Goal: Information Seeking & Learning: Learn about a topic

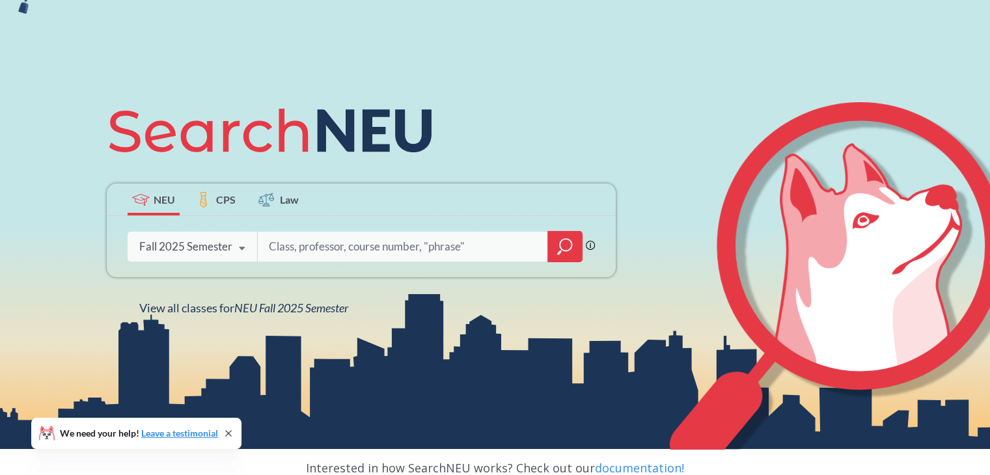
scroll to position [91, 0]
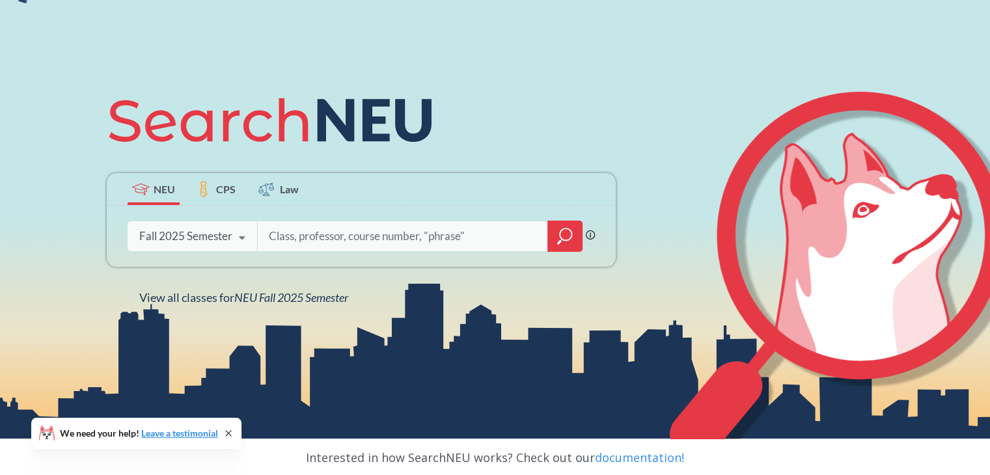
click at [242, 236] on icon at bounding box center [242, 238] width 25 height 36
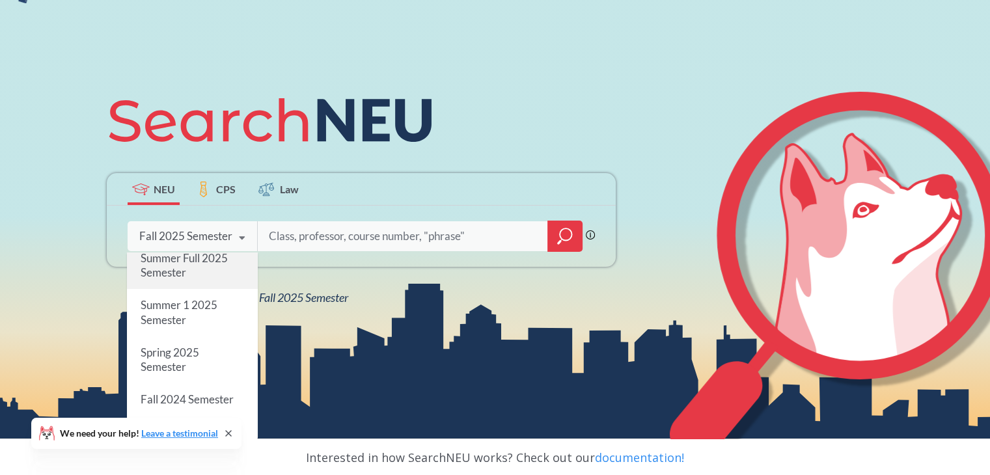
scroll to position [92, 0]
click at [198, 369] on div "Spring 2025 Semester" at bounding box center [192, 358] width 131 height 47
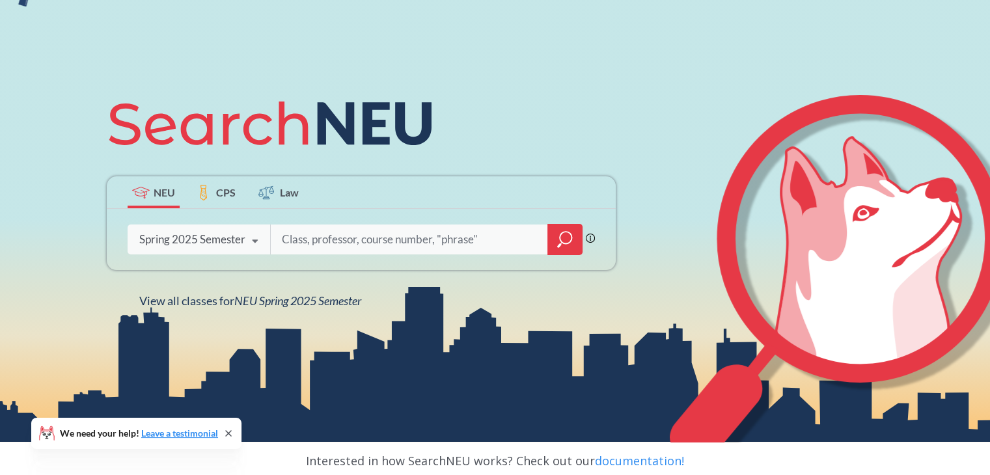
scroll to position [104, 0]
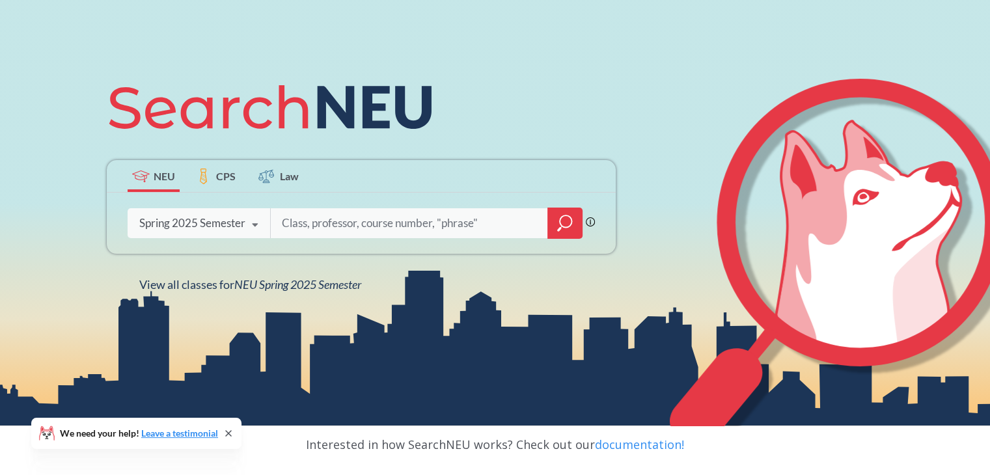
click at [384, 223] on input "search" at bounding box center [410, 223] width 258 height 27
type input "cs 6650"
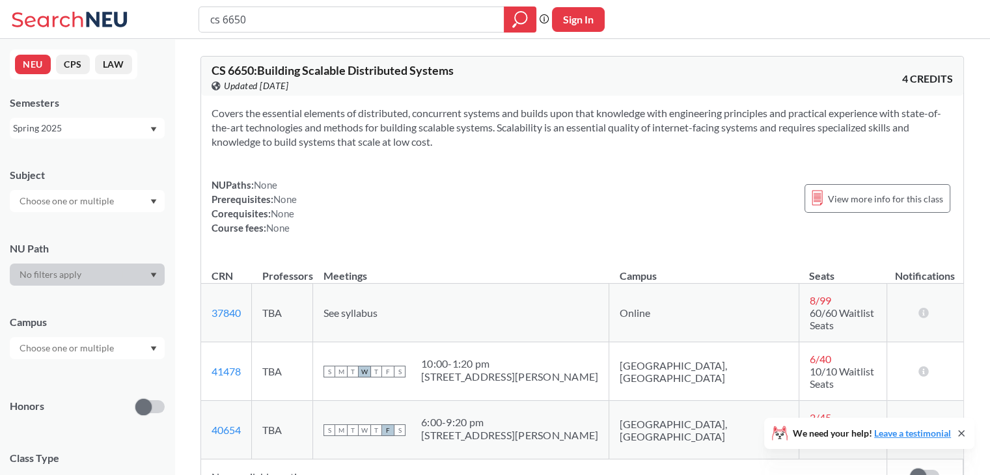
click at [151, 128] on icon "Dropdown arrow" at bounding box center [153, 129] width 7 height 5
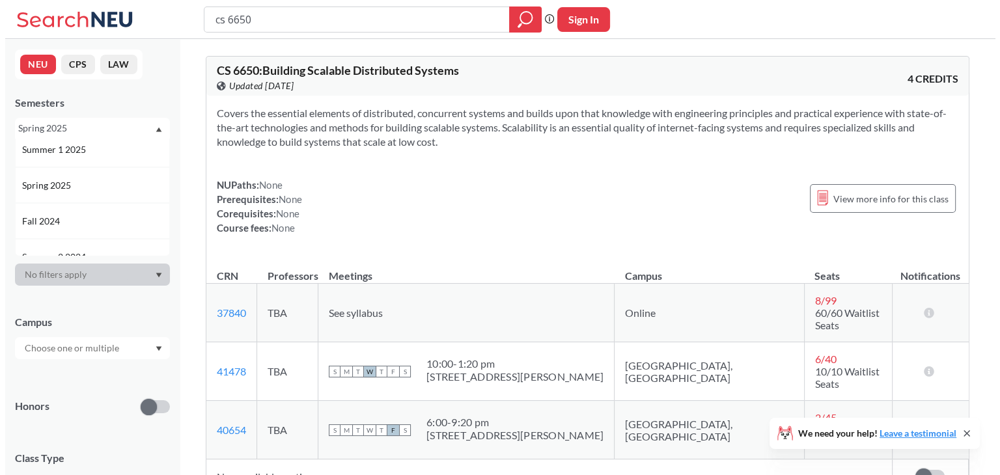
scroll to position [130, 0]
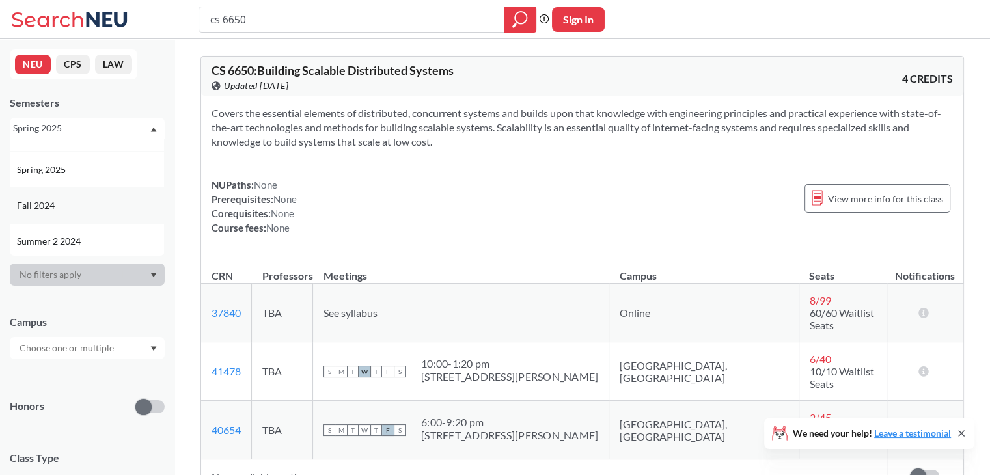
click at [96, 199] on div "Fall 2024" at bounding box center [90, 206] width 147 height 14
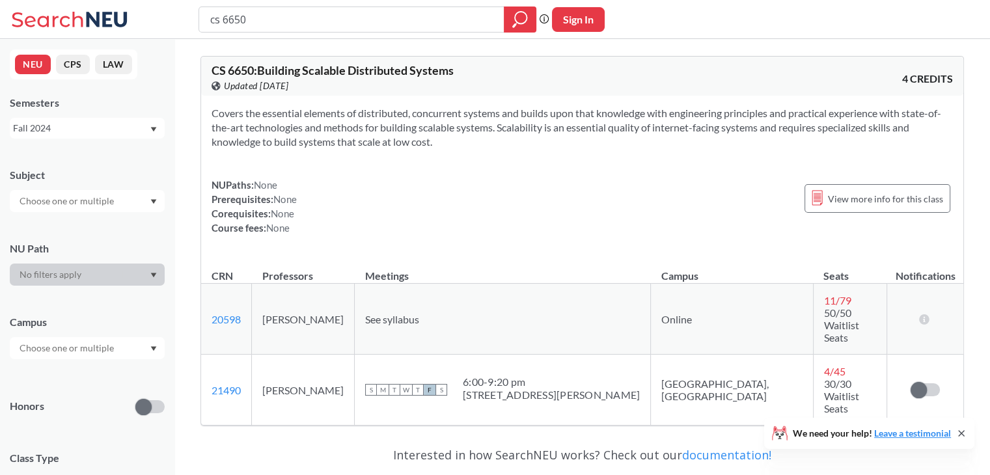
scroll to position [114, 0]
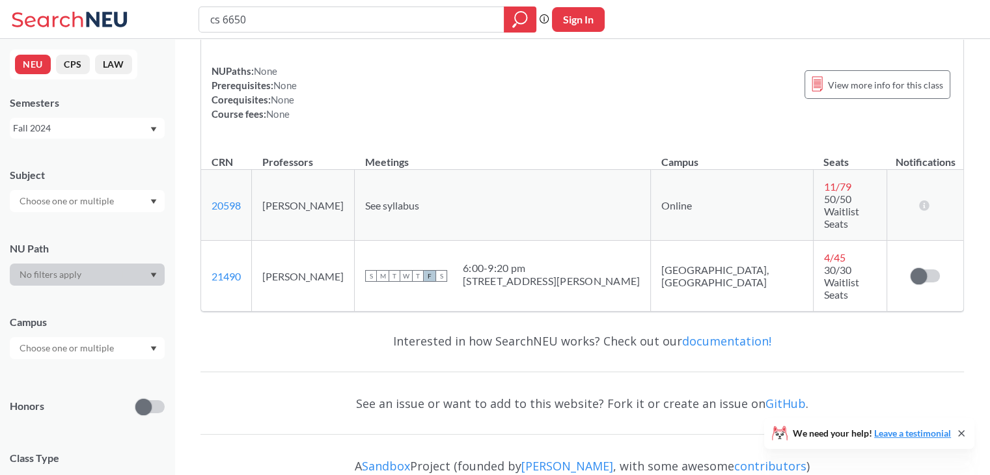
click at [158, 128] on div "Fall 2024" at bounding box center [87, 128] width 155 height 21
click at [111, 151] on div "Fall 2025" at bounding box center [90, 157] width 147 height 14
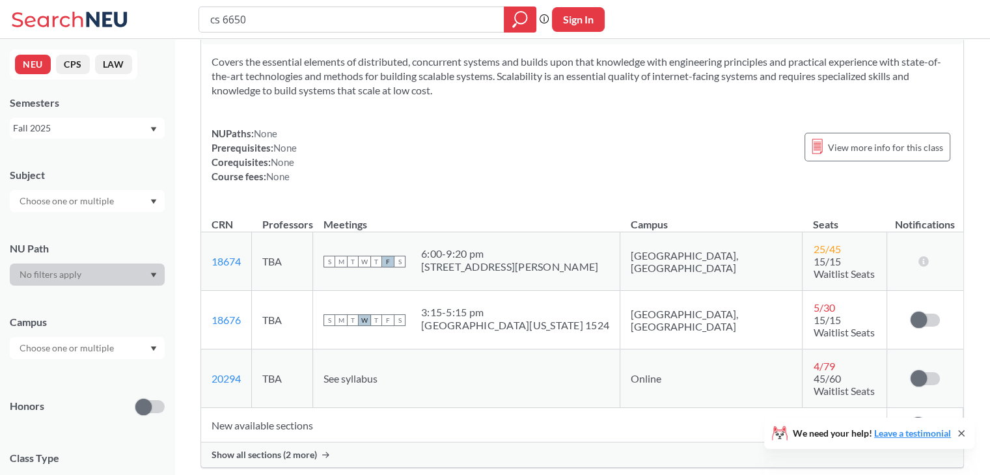
scroll to position [49, 0]
click at [141, 130] on div "Fall 2025" at bounding box center [81, 128] width 136 height 14
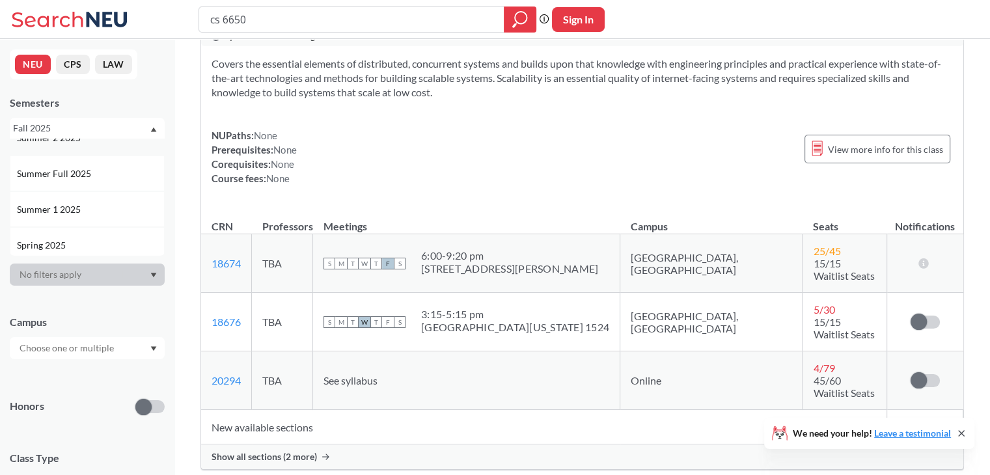
scroll to position [129, 0]
click at [94, 173] on div "Spring 2025" at bounding box center [90, 171] width 147 height 14
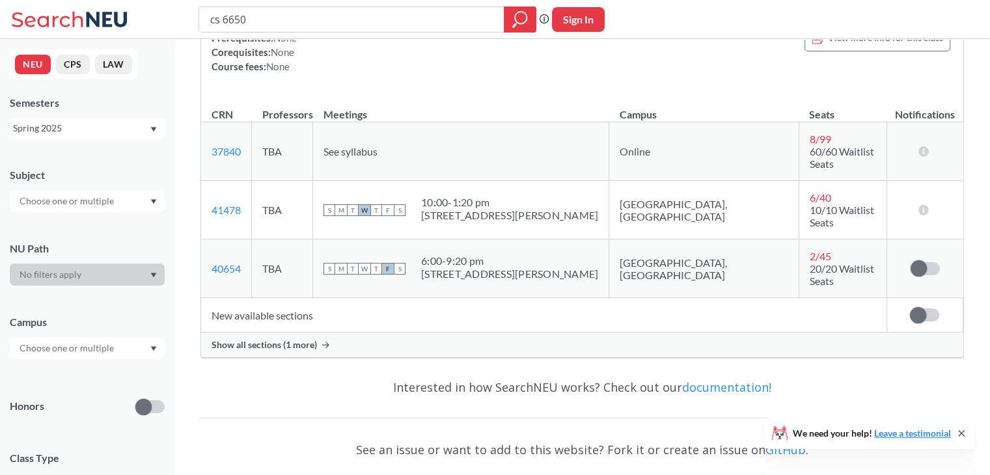
scroll to position [162, 0]
click at [294, 339] on span "Show all sections (1 more)" at bounding box center [264, 345] width 105 height 12
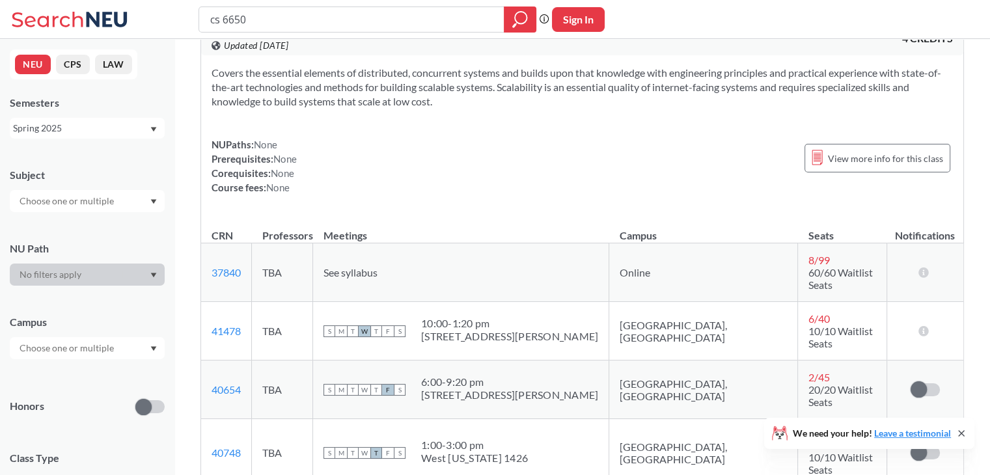
scroll to position [40, 0]
click at [117, 123] on div "Spring 2025" at bounding box center [81, 128] width 136 height 14
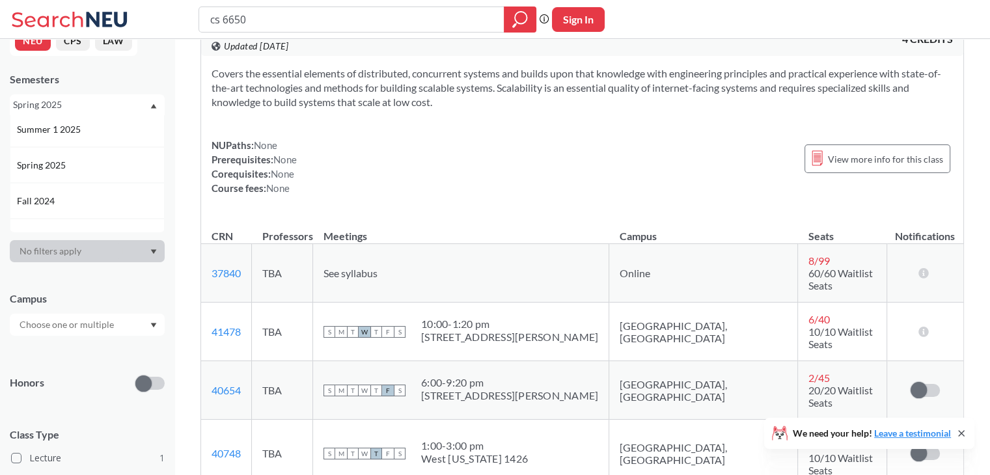
scroll to position [112, 0]
click at [87, 198] on div "Fall 2024" at bounding box center [90, 200] width 147 height 14
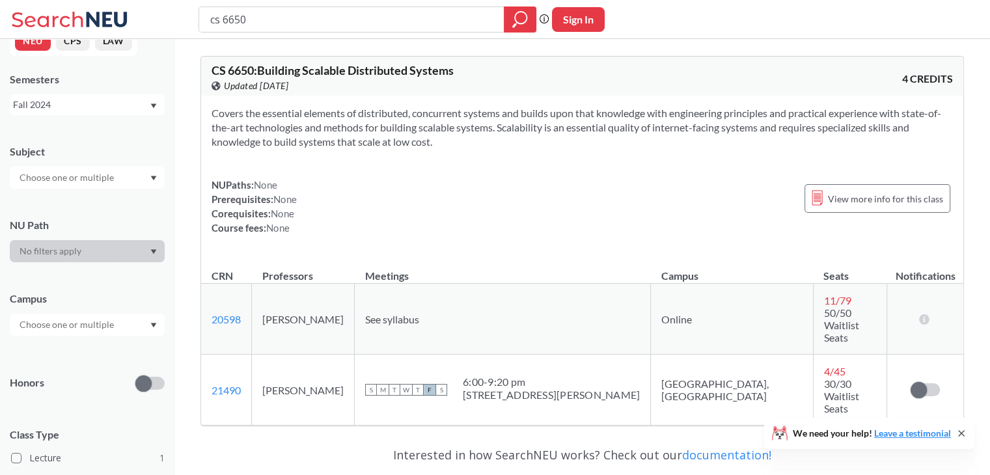
click at [145, 104] on div "Fall 2024" at bounding box center [81, 105] width 136 height 14
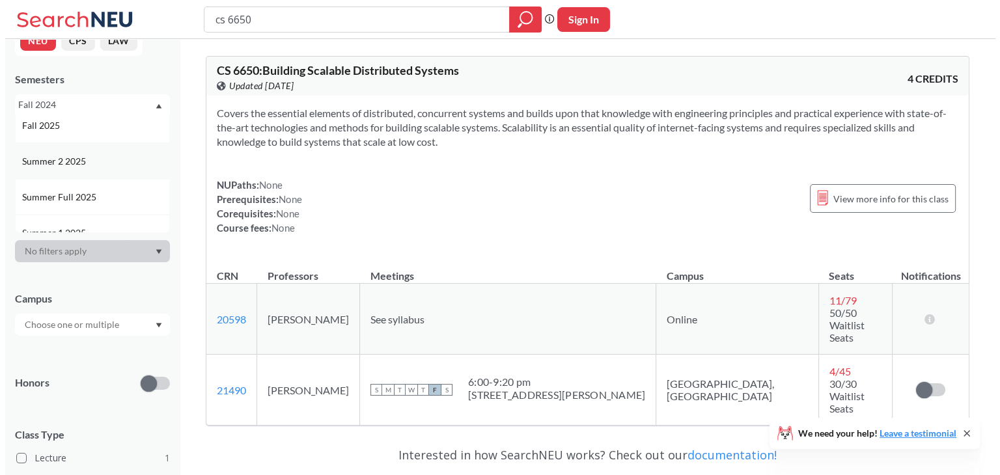
scroll to position [9, 0]
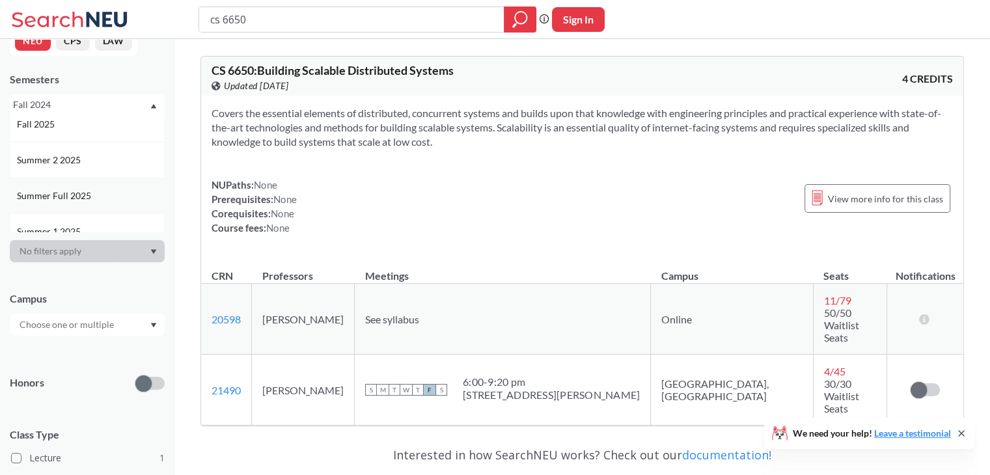
click at [107, 186] on div "Summer Full 2025" at bounding box center [87, 196] width 155 height 36
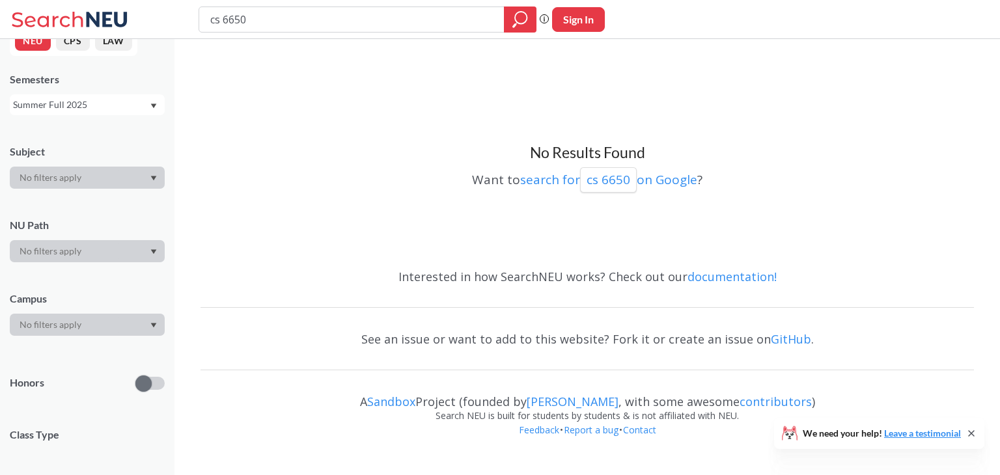
click at [99, 92] on div "Semesters Summer Full 2025" at bounding box center [87, 93] width 155 height 43
click at [96, 102] on div "Summer Full 2025" at bounding box center [81, 105] width 136 height 14
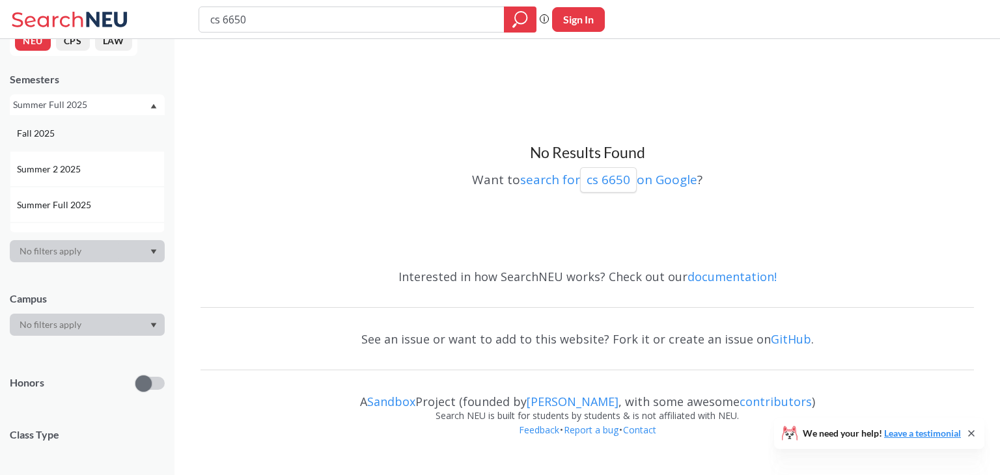
click at [92, 139] on div "Fall 2025" at bounding box center [90, 133] width 147 height 14
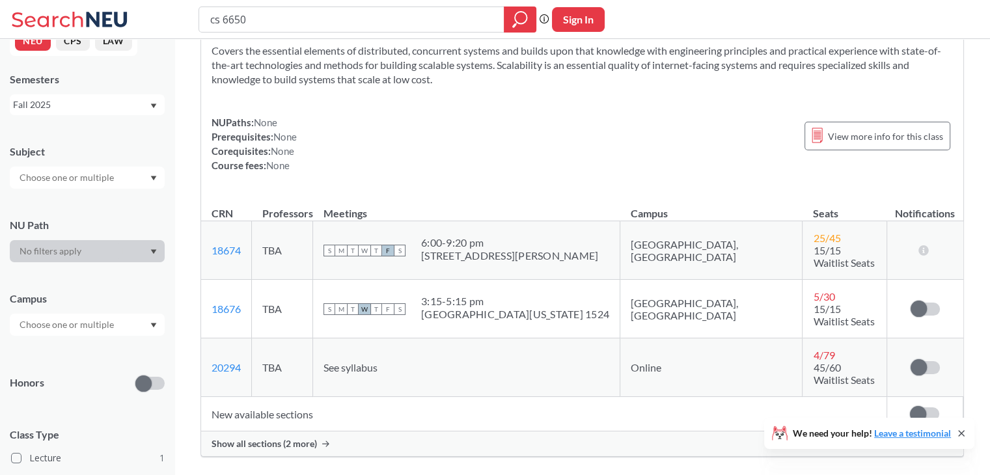
scroll to position [65, 0]
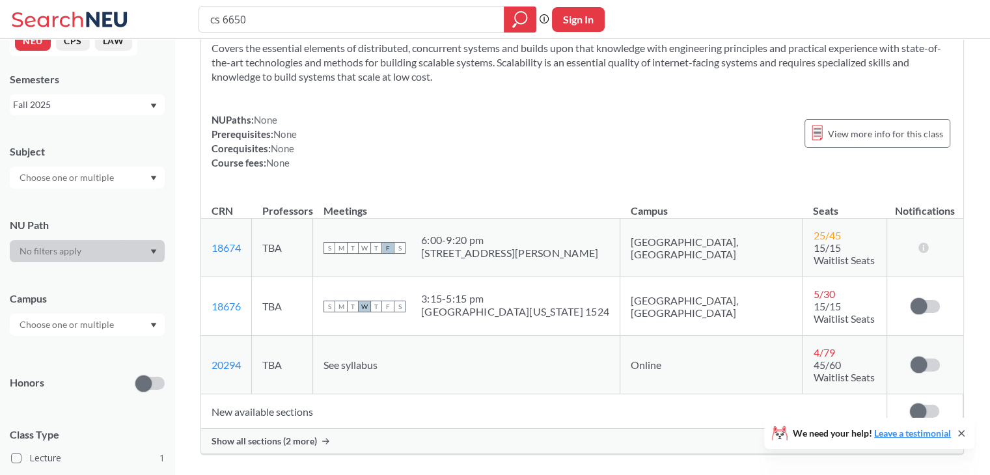
click at [251, 436] on span "Show all sections (2 more)" at bounding box center [264, 442] width 105 height 12
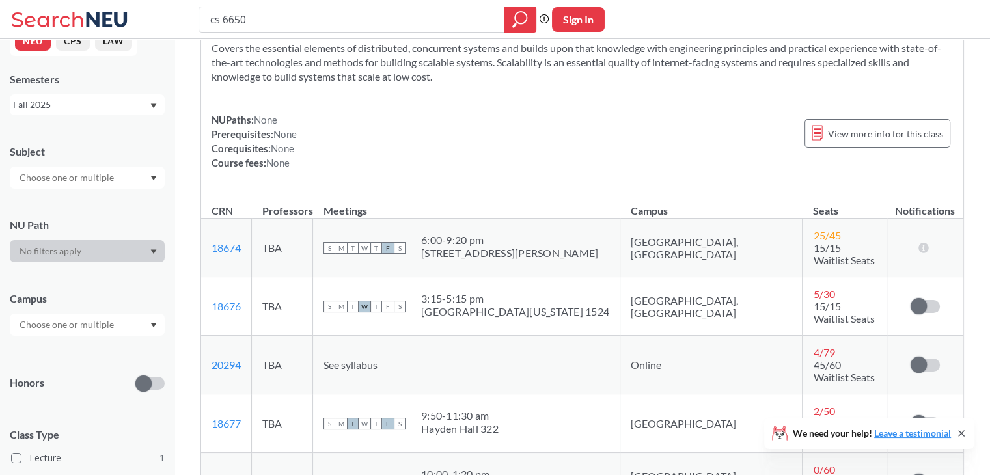
scroll to position [0, 0]
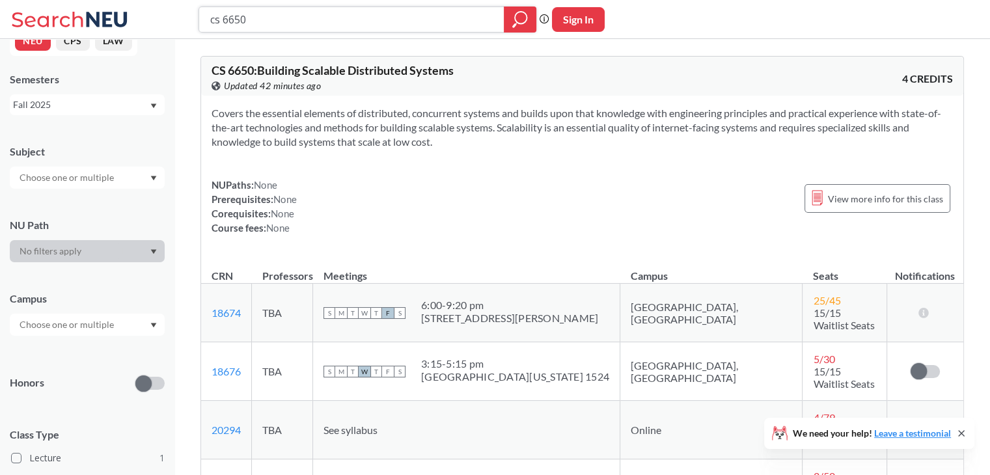
click at [419, 25] on input "cs 6650" at bounding box center [352, 19] width 286 height 22
type input "c"
type input "computer vision"
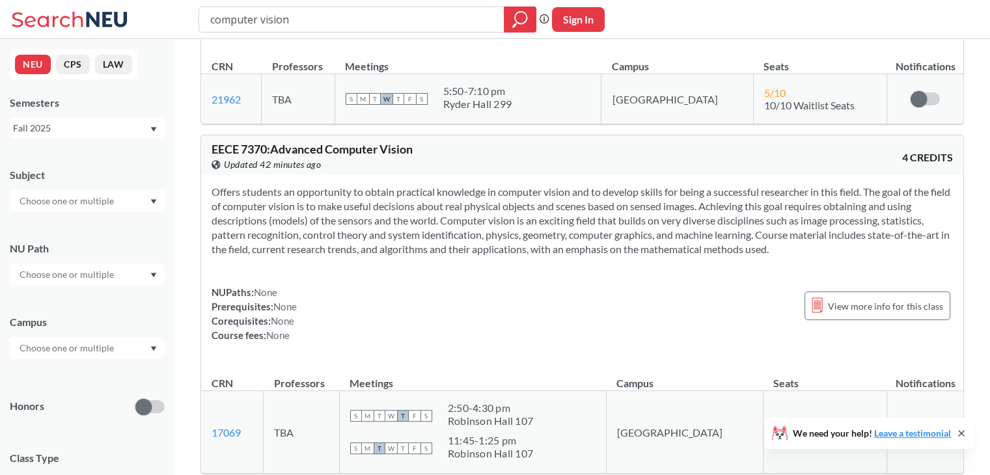
click at [113, 119] on div "Fall 2025" at bounding box center [87, 128] width 155 height 21
click at [87, 197] on div "Spring 2025" at bounding box center [90, 198] width 147 height 14
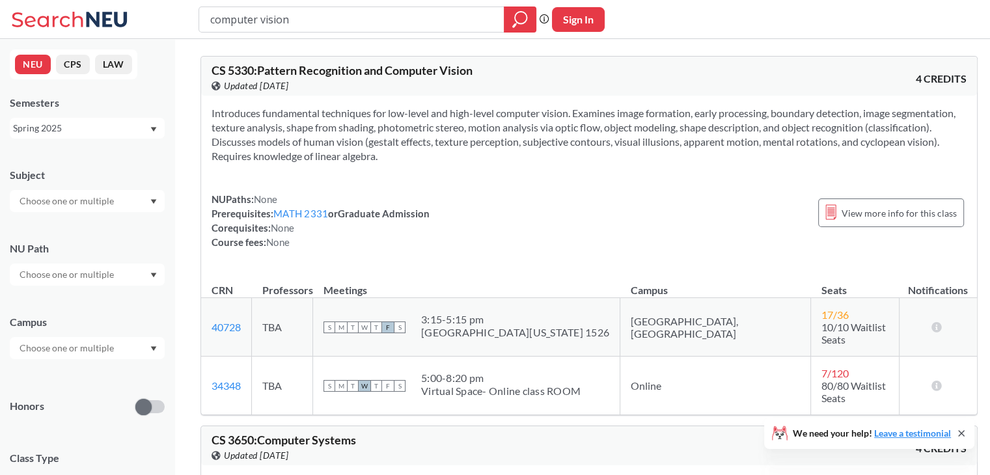
click at [123, 131] on div "Spring 2025" at bounding box center [81, 128] width 136 height 14
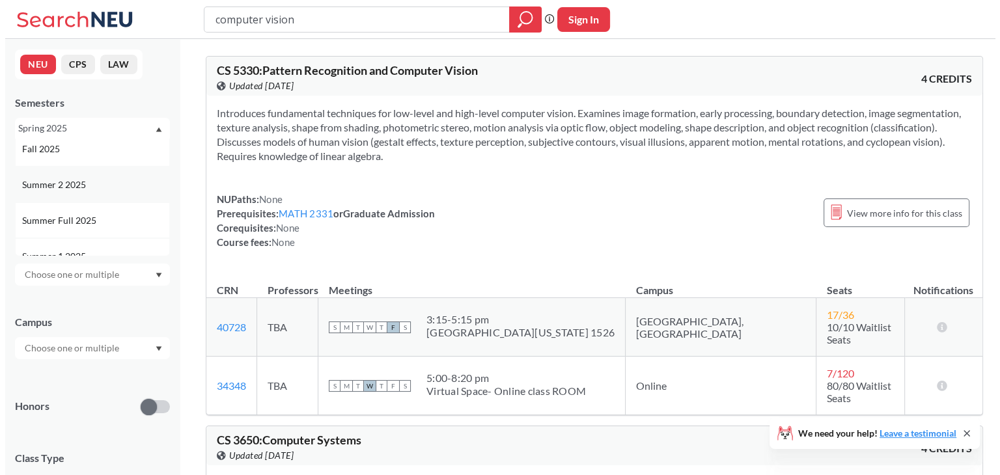
scroll to position [10, 0]
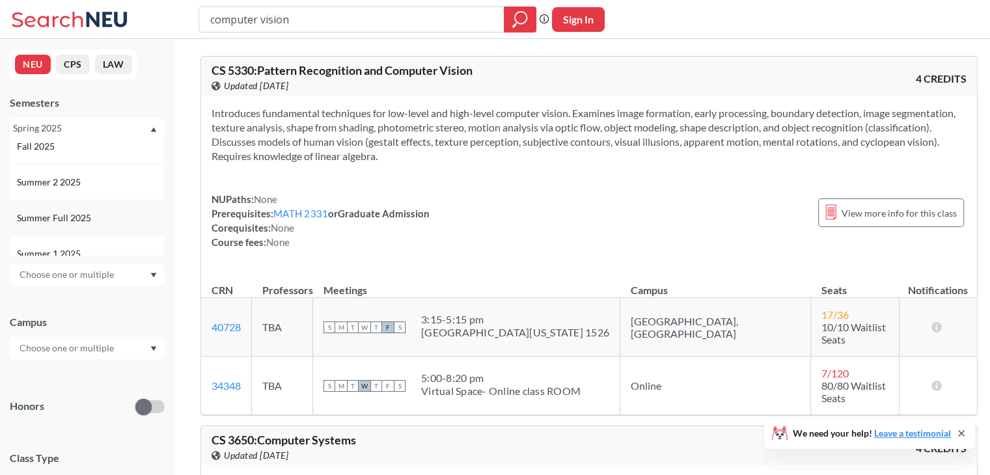
click at [99, 209] on div "Summer Full 2025" at bounding box center [87, 218] width 155 height 36
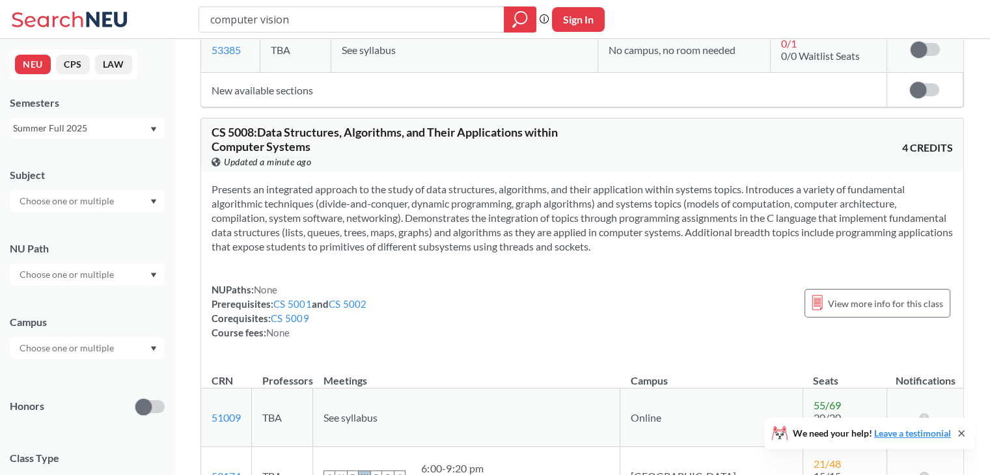
scroll to position [2280, 0]
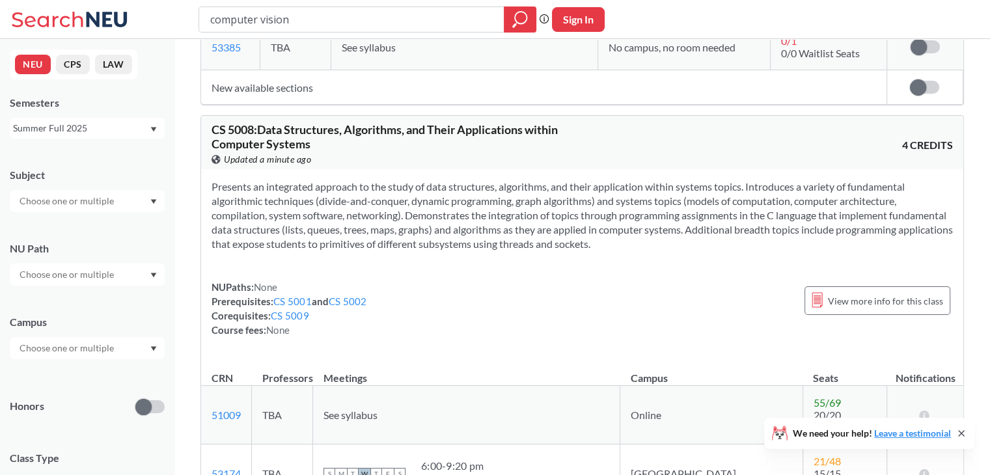
drag, startPoint x: 393, startPoint y: 193, endPoint x: 370, endPoint y: 199, distance: 23.5
click at [370, 199] on section "Presents an integrated approach to the study of data structures, algorithms, an…" at bounding box center [583, 216] width 742 height 72
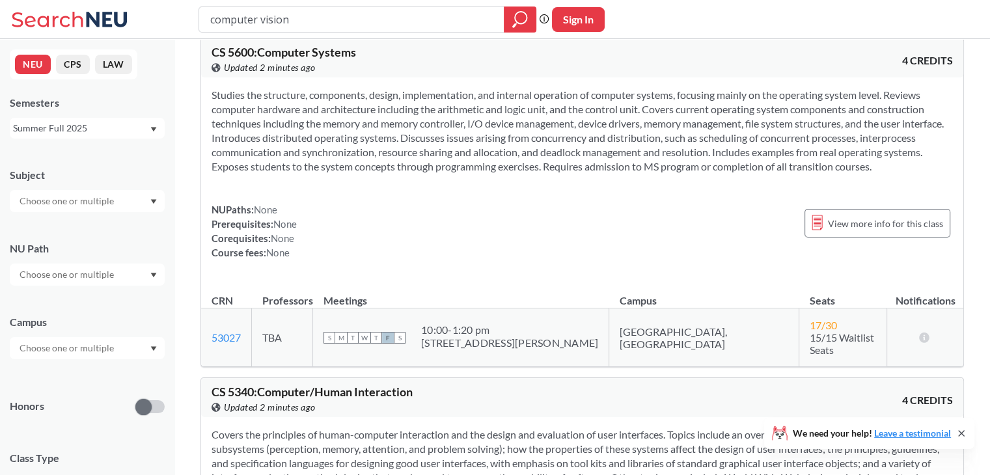
scroll to position [0, 0]
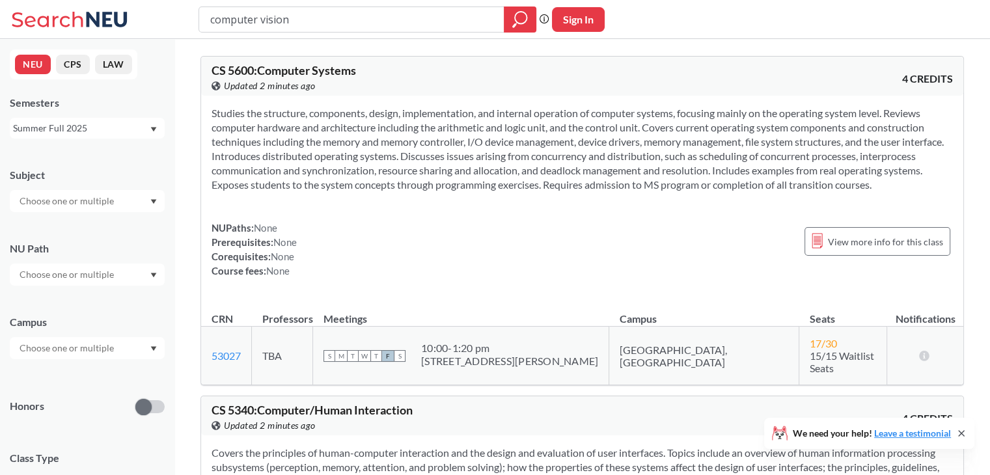
click at [124, 126] on div "Summer Full 2025" at bounding box center [81, 128] width 136 height 14
